Goal: Task Accomplishment & Management: Manage account settings

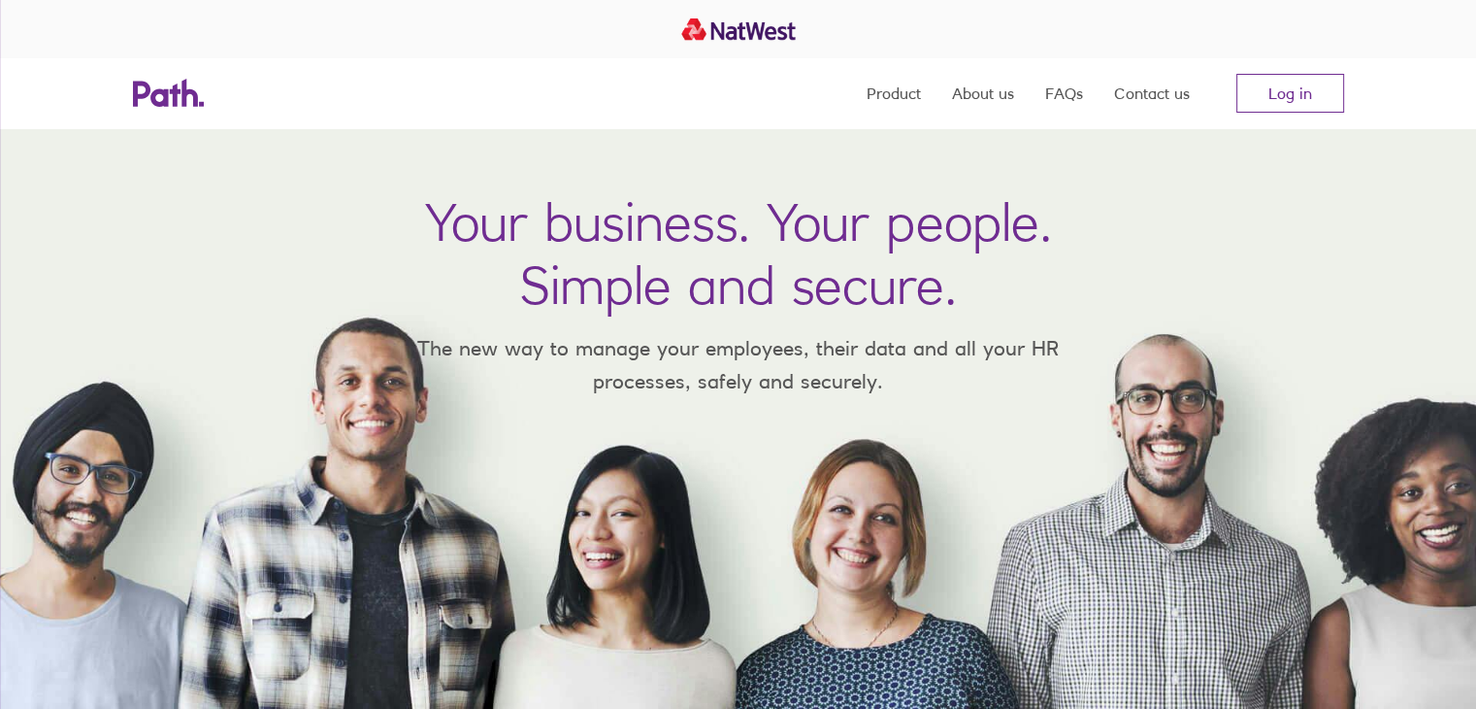
click at [1277, 98] on link "Log in" at bounding box center [1291, 93] width 108 height 39
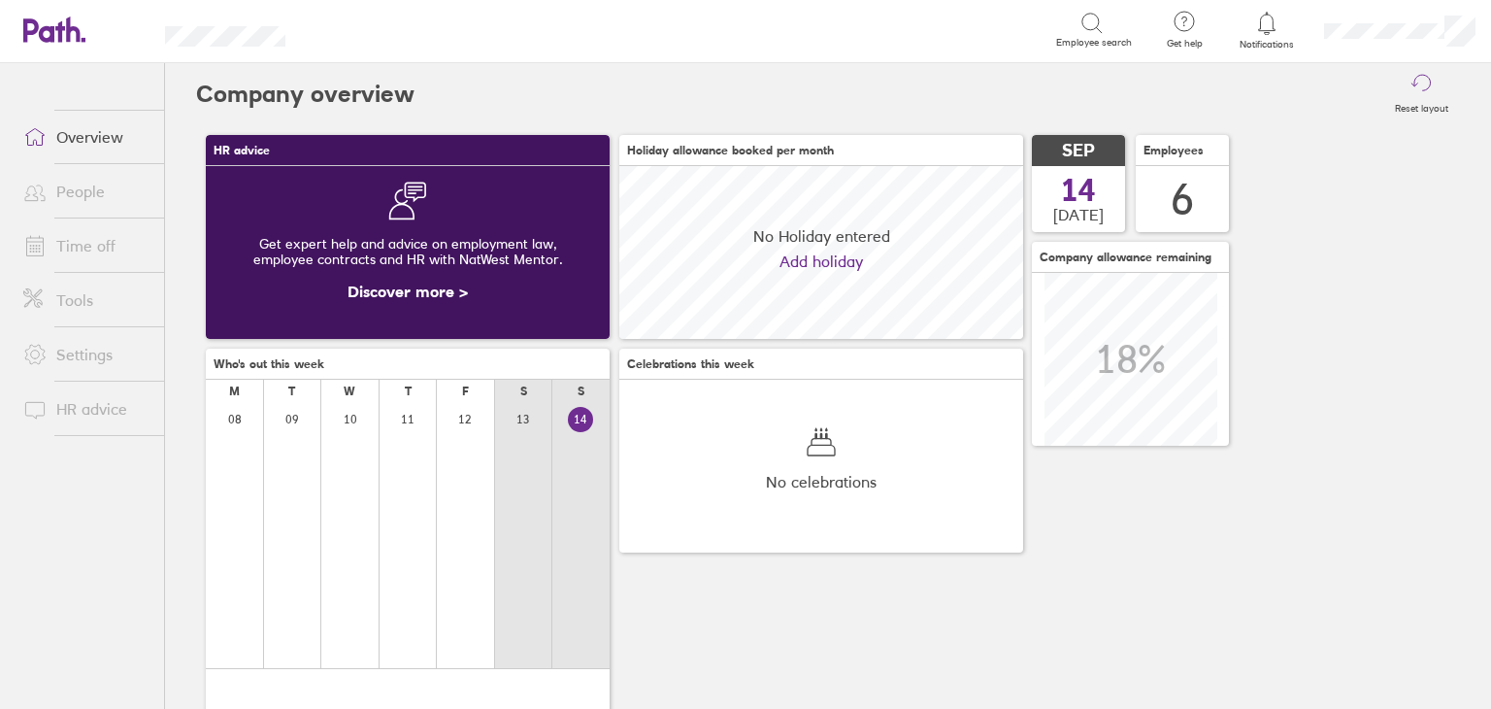
scroll to position [172, 404]
click at [63, 249] on link "Time off" at bounding box center [86, 245] width 156 height 39
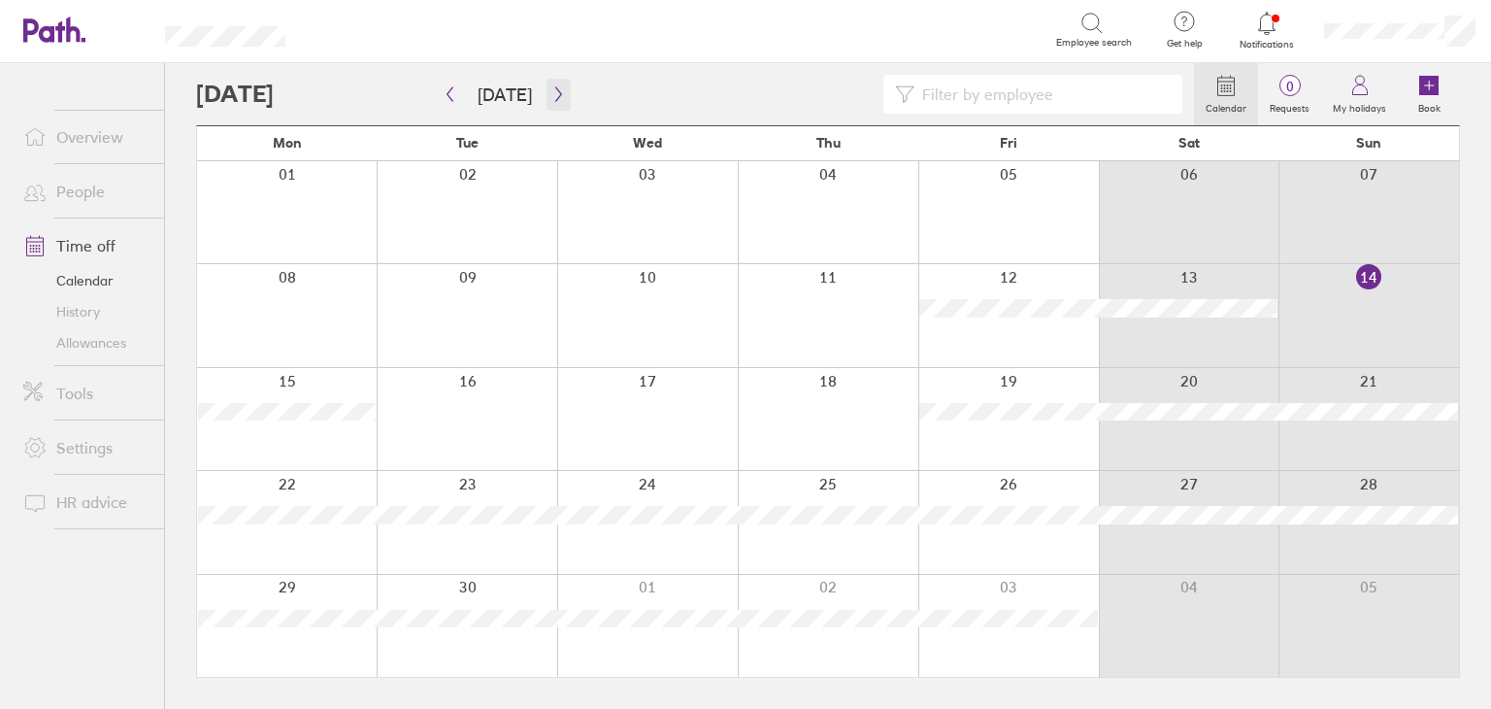
click at [551, 97] on icon "button" at bounding box center [558, 94] width 15 height 16
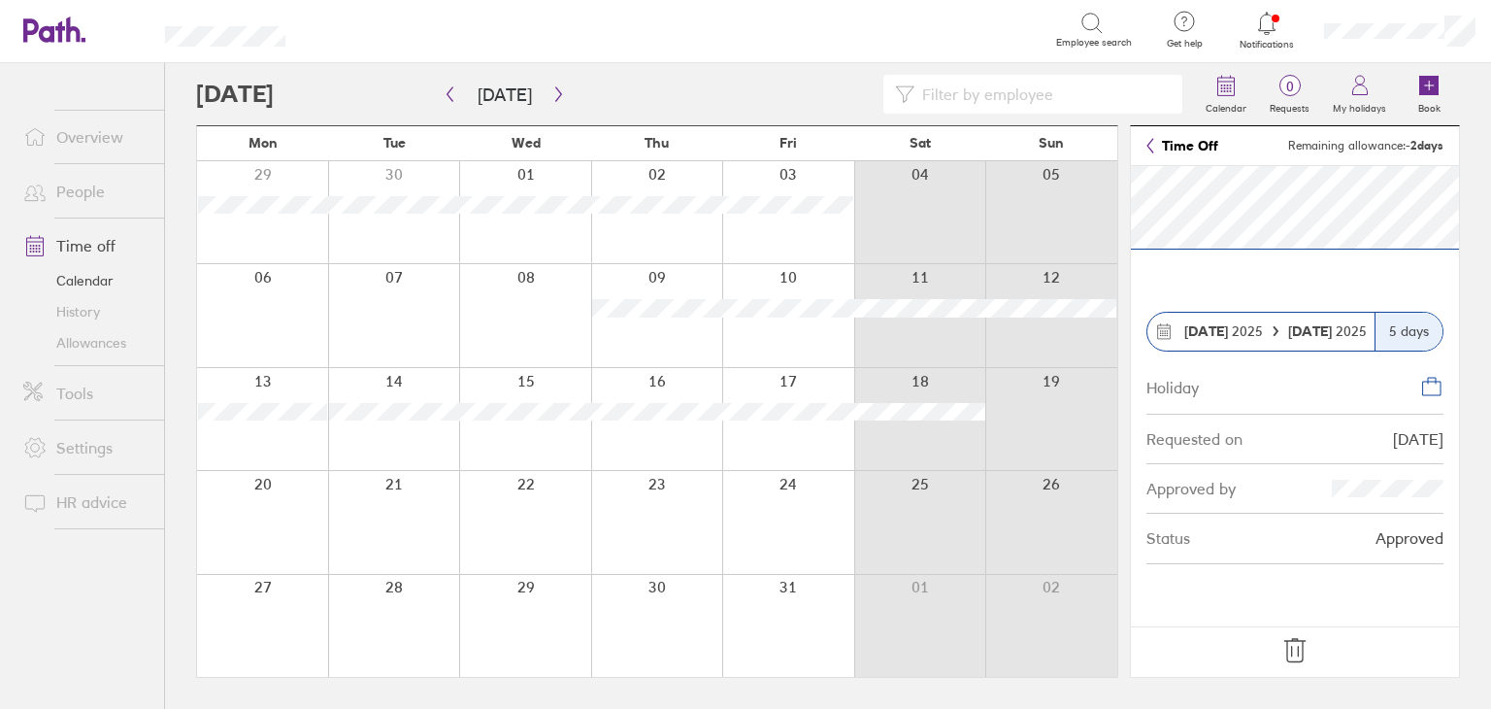
click at [497, 307] on div at bounding box center [525, 315] width 132 height 102
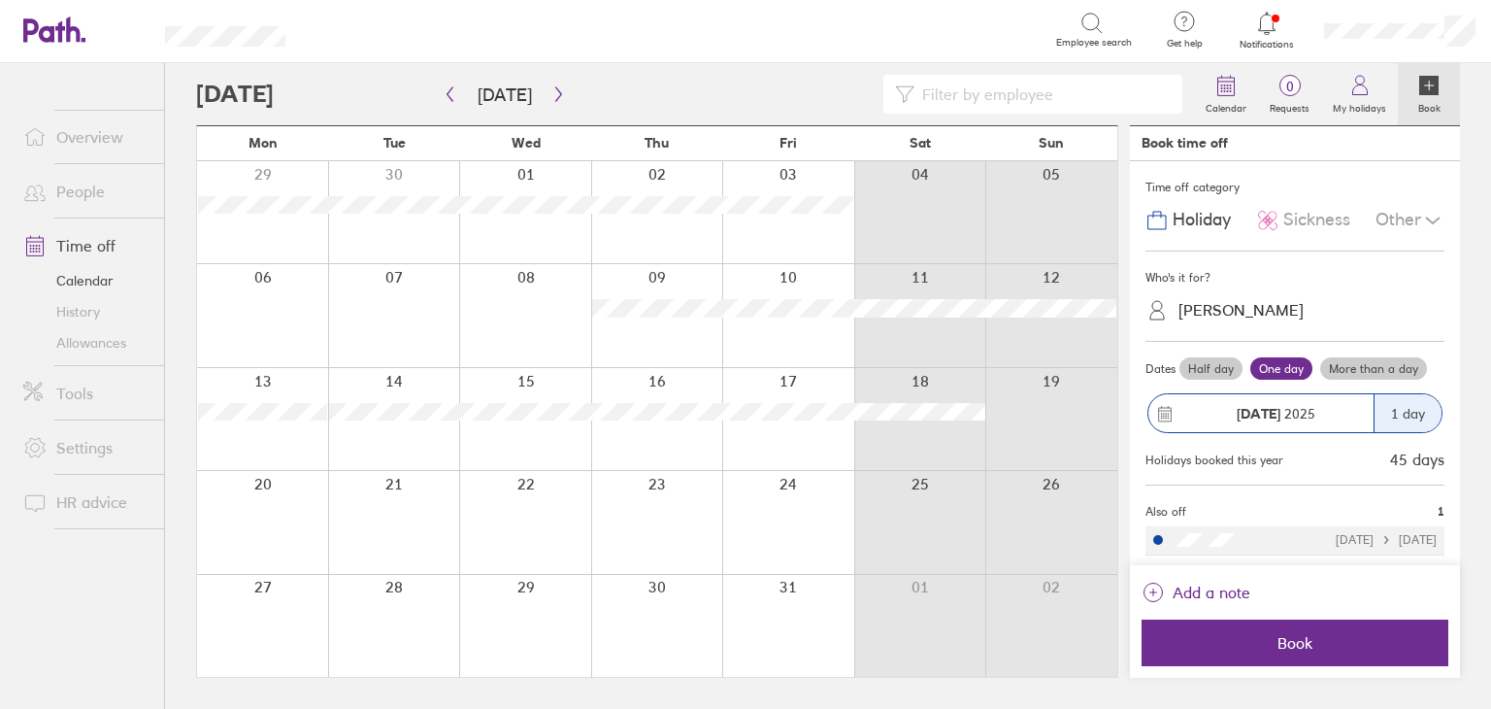
click at [429, 456] on div at bounding box center [394, 419] width 132 height 102
click at [408, 330] on div at bounding box center [394, 315] width 132 height 102
